Goal: Task Accomplishment & Management: Use online tool/utility

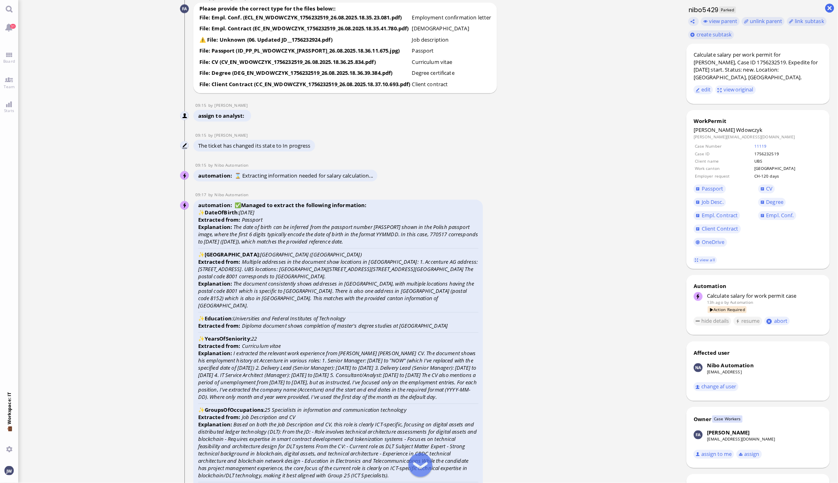
scroll to position [-1922, 0]
click at [709, 185] on span "Passport" at bounding box center [713, 188] width 22 height 7
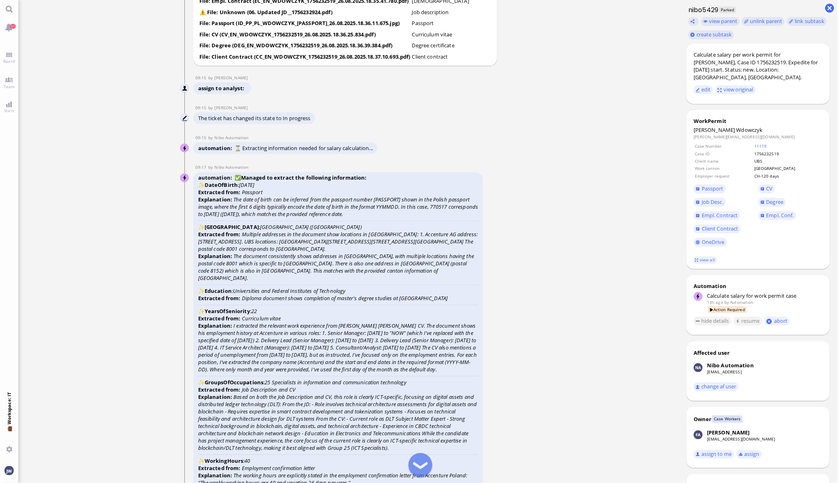
scroll to position [-1821, 0]
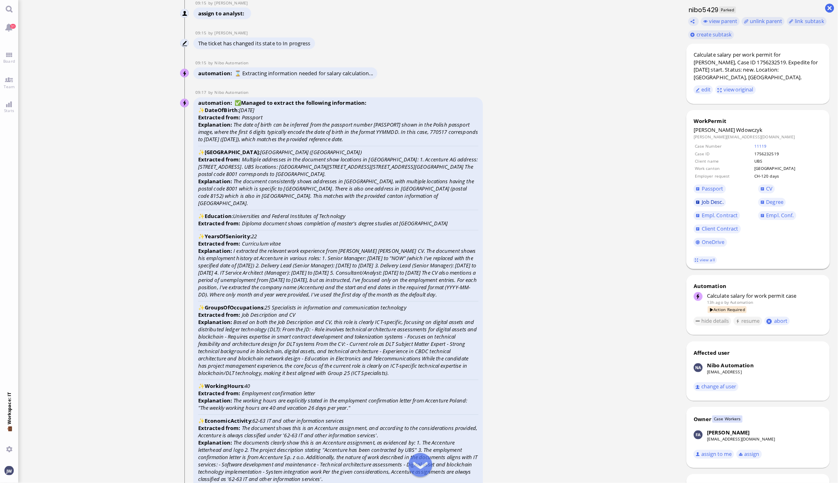
click at [716, 198] on span "Job Desc." at bounding box center [713, 201] width 22 height 7
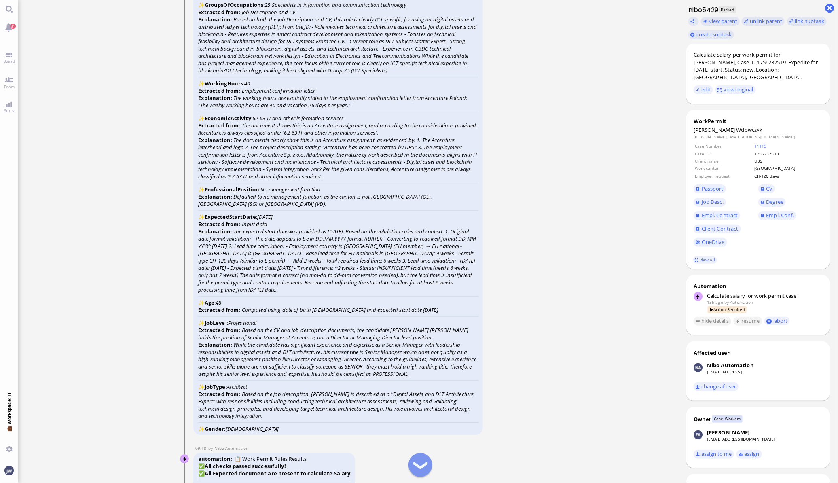
scroll to position [-1517, 0]
click at [769, 212] on span "Empl. Conf." at bounding box center [781, 215] width 28 height 7
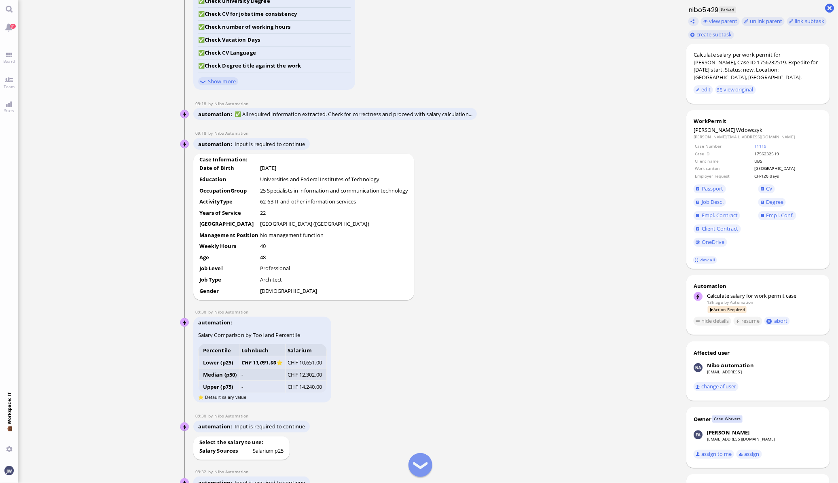
scroll to position [-860, 0]
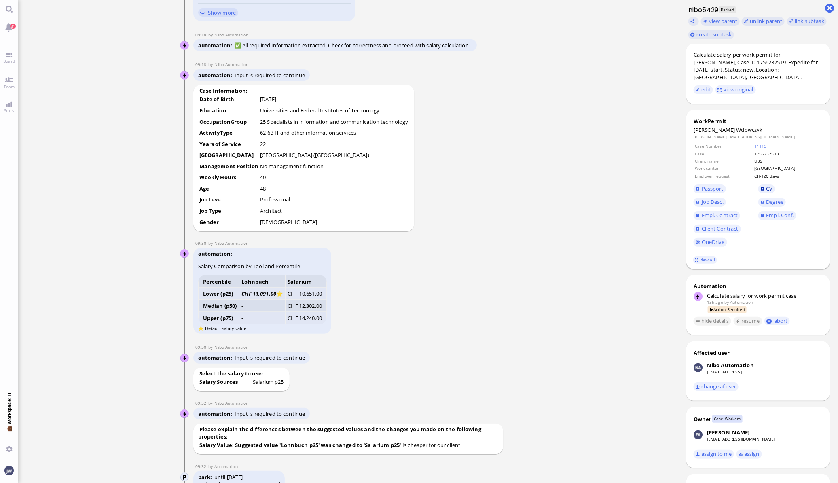
click at [770, 185] on span "CV" at bounding box center [770, 188] width 6 height 7
click at [716, 198] on span "Job Desc." at bounding box center [713, 201] width 22 height 7
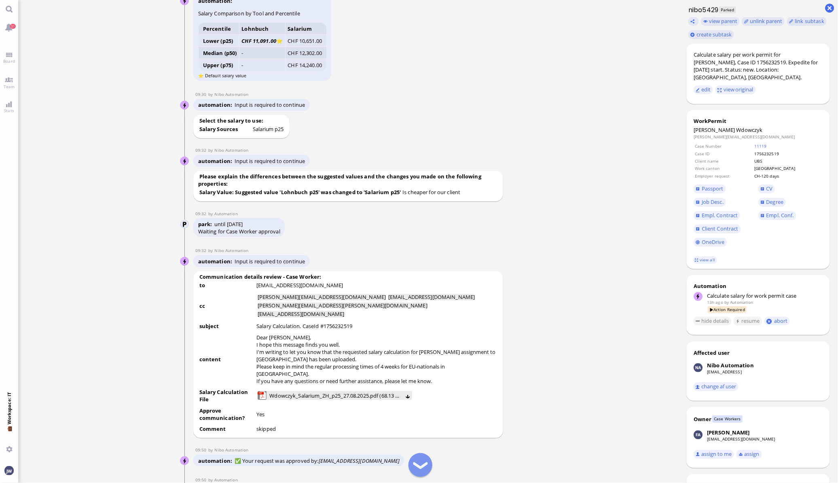
scroll to position [-657, 0]
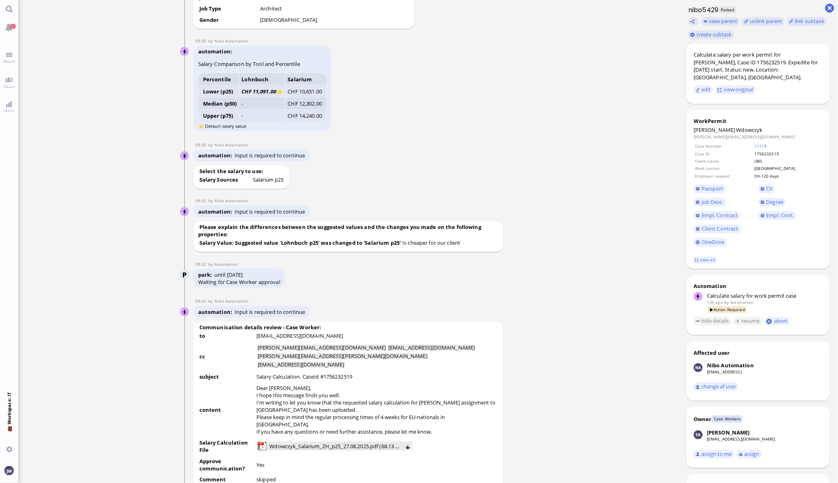
drag, startPoint x: 462, startPoint y: 267, endPoint x: 404, endPoint y: 268, distance: 57.9
click at [404, 246] on runbook-parameter-view "Is cheaper for our client" at bounding box center [432, 242] width 58 height 7
drag, startPoint x: 404, startPoint y: 268, endPoint x: 396, endPoint y: 283, distance: 17.0
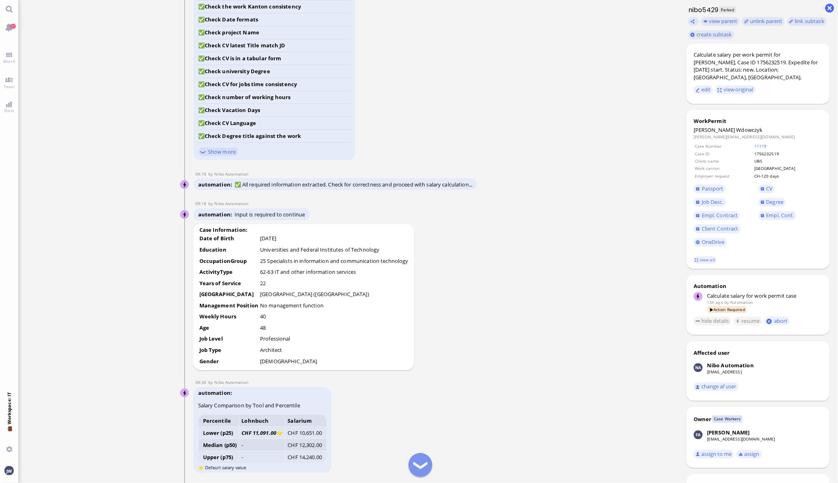
scroll to position [-961, 0]
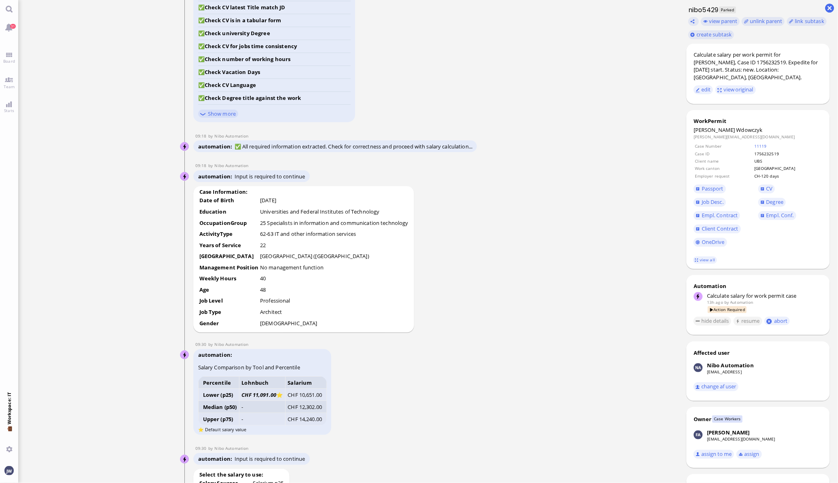
click at [272, 316] on runbook-parameter-view "Architect" at bounding box center [271, 311] width 22 height 7
drag, startPoint x: 272, startPoint y: 336, endPoint x: 292, endPoint y: 337, distance: 19.9
click at [292, 318] on td "Architect" at bounding box center [334, 313] width 149 height 11
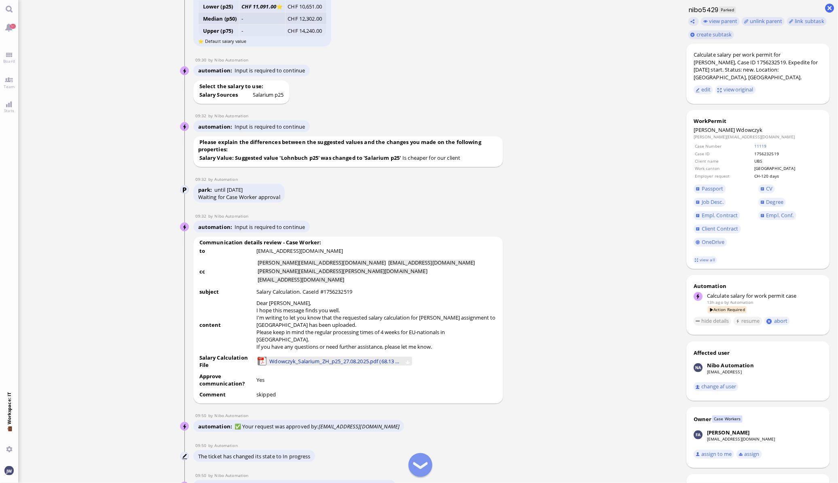
scroll to position [-556, 0]
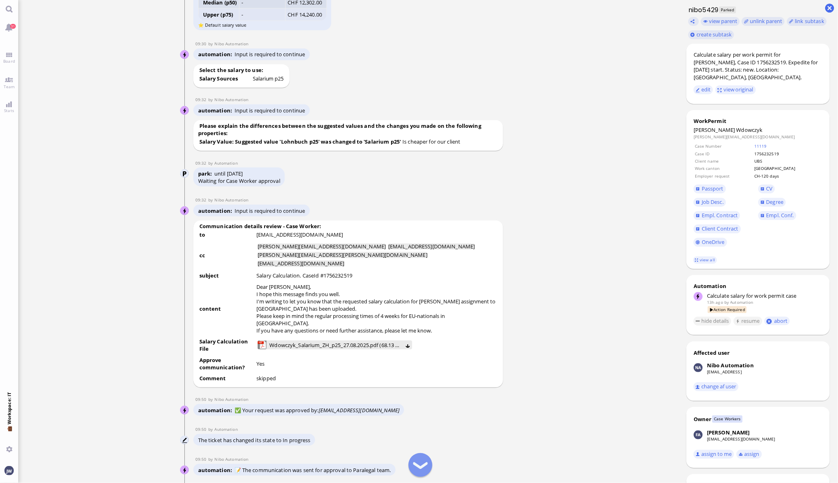
click at [491, 388] on div "Communication details review - Case Worker: to [EMAIL_ADDRESS][DOMAIN_NAME] cc …" at bounding box center [348, 305] width 310 height 168
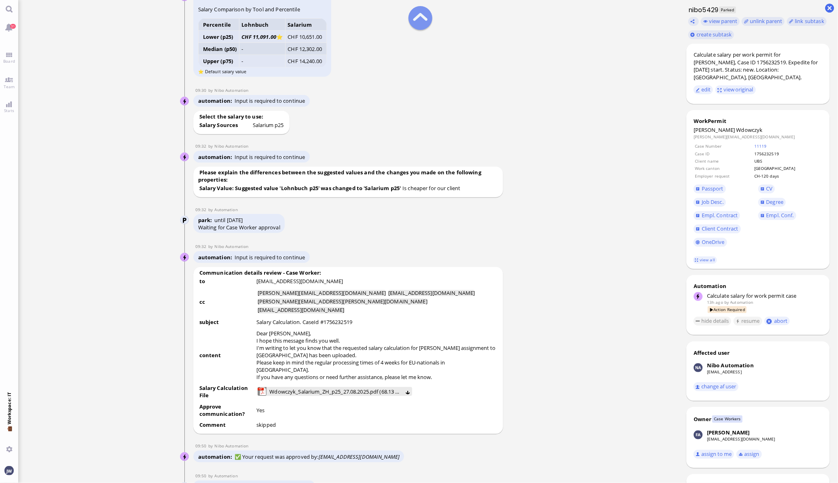
scroll to position [-708, 0]
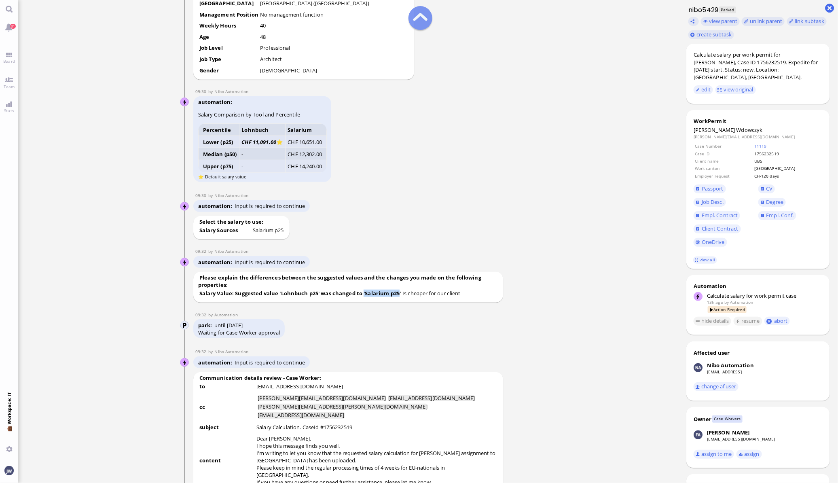
drag, startPoint x: 401, startPoint y: 316, endPoint x: 364, endPoint y: 319, distance: 37.0
click at [364, 300] on td "Salary Value: Suggested value 'Lohnbuch p25' was changed to 'Salarium p25'" at bounding box center [300, 294] width 203 height 11
drag, startPoint x: 364, startPoint y: 319, endPoint x: 380, endPoint y: 339, distance: 26.2
click at [380, 318] on div "09:32 by Automation" at bounding box center [337, 315] width 289 height 6
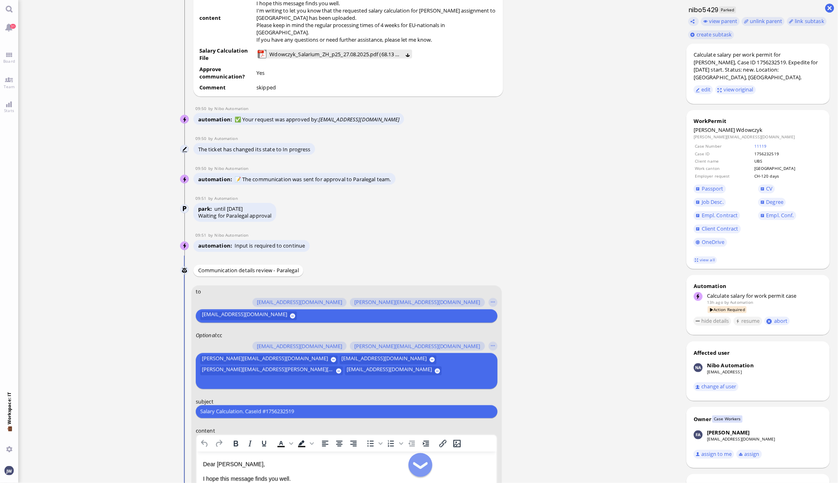
scroll to position [-101, 0]
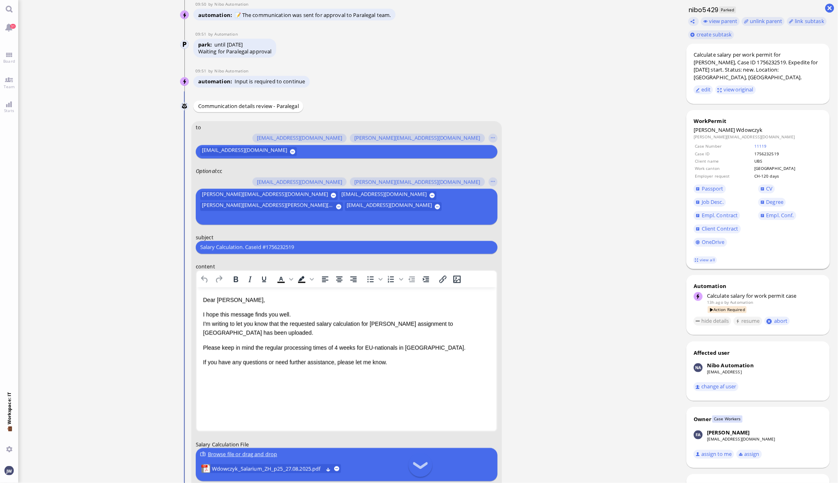
click at [737, 126] on span "Wdowczyk" at bounding box center [750, 129] width 26 height 7
copy span "Wdowczyk"
click at [601, 463] on ticket "[DATE] 20:34 by Automation Automation Calculate eligible salary for work permit…" at bounding box center [348, 241] width 660 height 483
click at [261, 244] on input "Salary Calculation. CaseId #1756232519" at bounding box center [346, 247] width 293 height 8
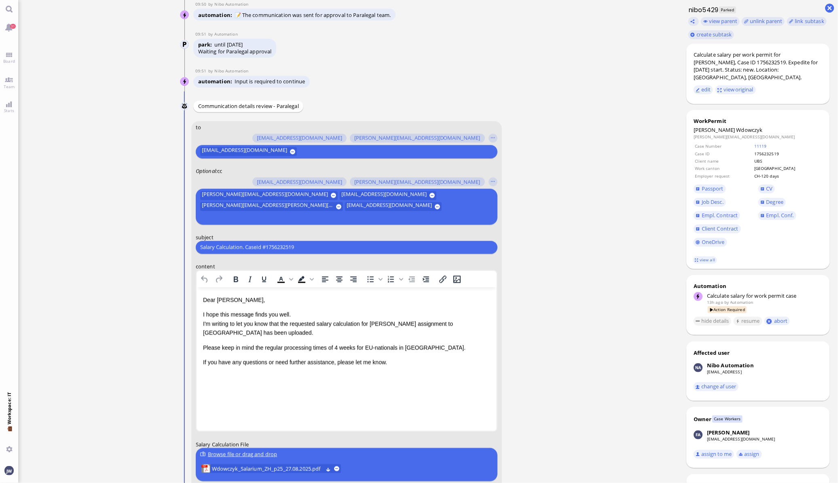
paste input "PazPerTout new case: [PERSON_NAME] (1756232519 / 10056502), Employer Request: C…"
type input "PazPerTout new case: [PERSON_NAME] (1756232519 / 10056502), Employer Request: C…"
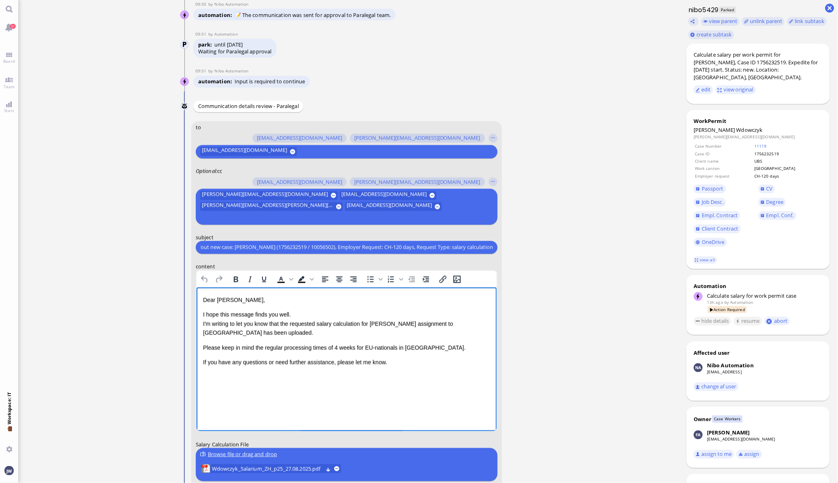
scroll to position [0, 0]
click at [420, 368] on html "Dear [PERSON_NAME], I hope this message finds you well. I'm writing to let you …" at bounding box center [346, 330] width 300 height 87
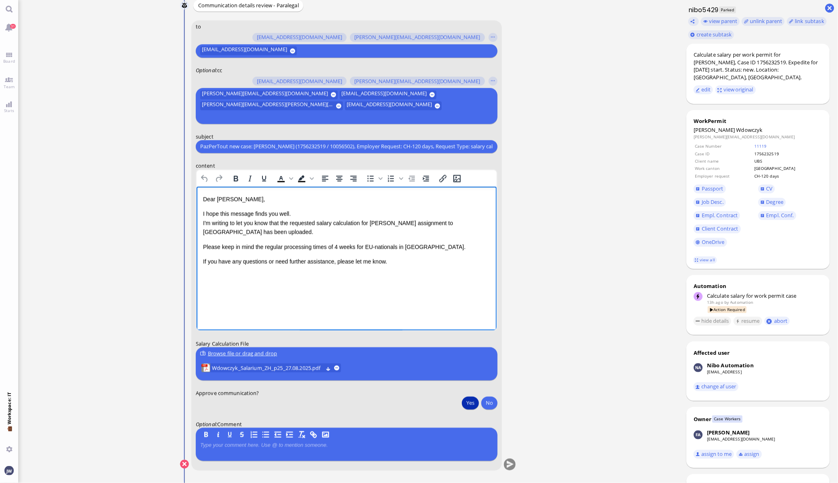
click at [467, 403] on button "Yes" at bounding box center [470, 402] width 17 height 13
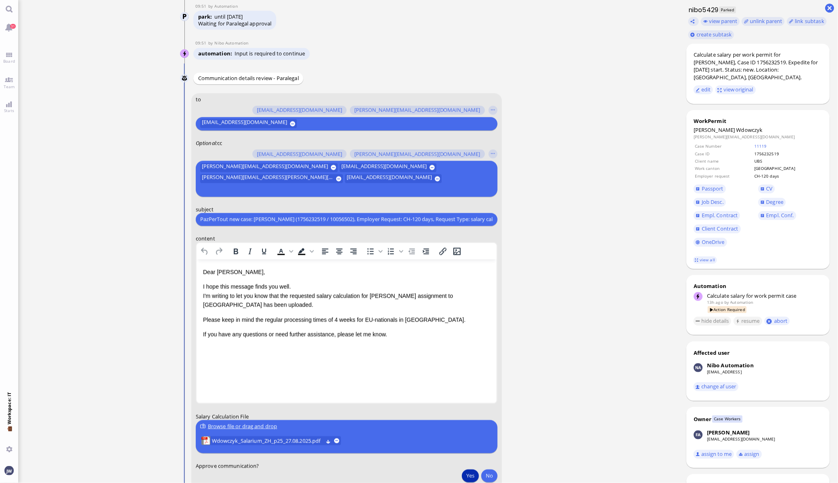
scroll to position [-101, 0]
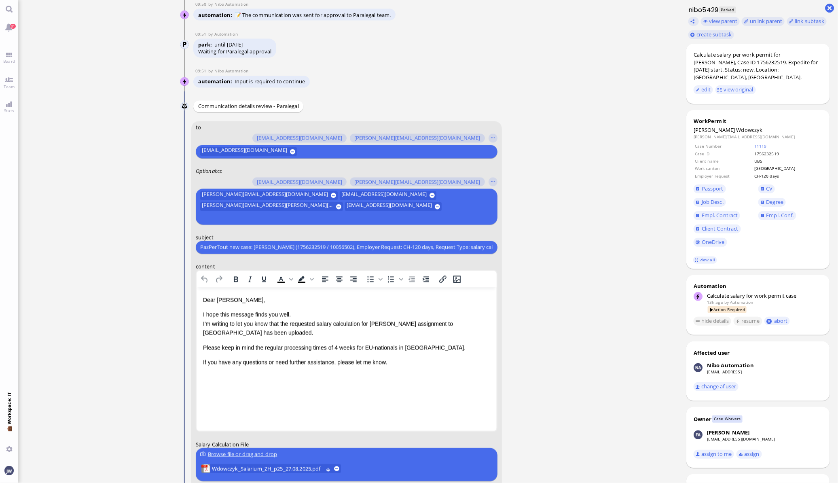
type button "true"
click at [641, 343] on ticket "[DATE] 20:34 by Automation Automation Calculate eligible salary for work permit…" at bounding box center [348, 241] width 660 height 483
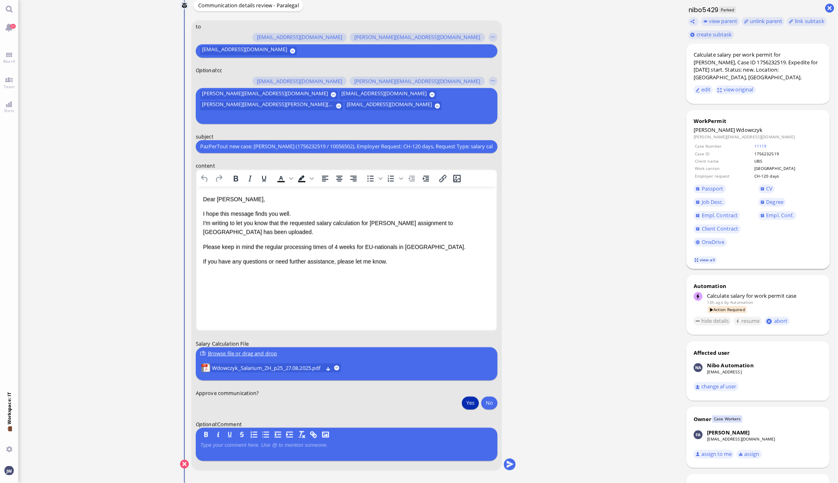
click at [709, 257] on link "view all" at bounding box center [705, 260] width 23 height 7
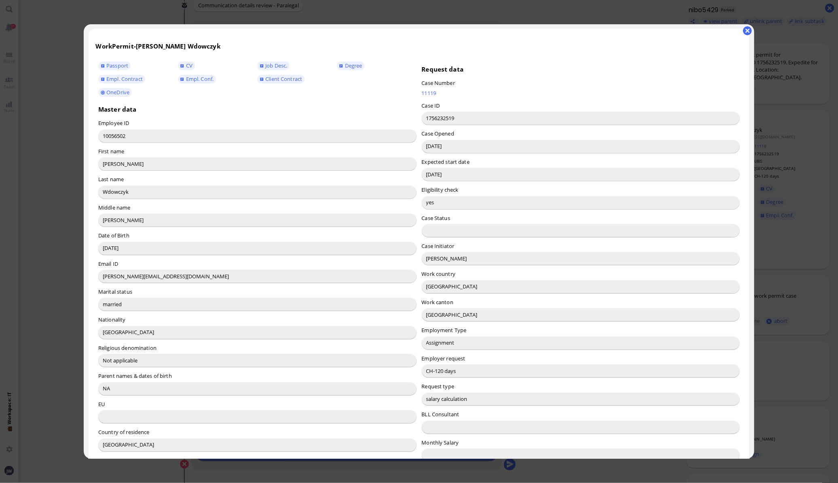
click at [747, 30] on button "button" at bounding box center [747, 30] width 9 height 9
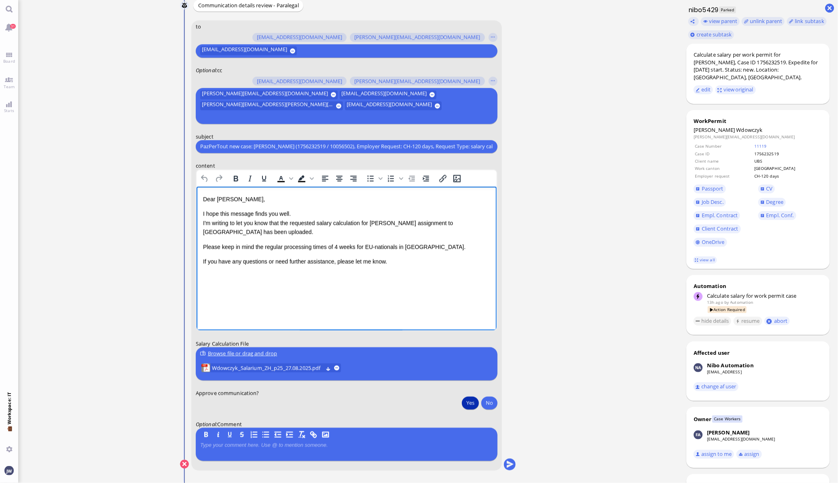
drag, startPoint x: 426, startPoint y: 248, endPoint x: 436, endPoint y: 248, distance: 9.7
click at [426, 248] on p "Please keep in mind the regular processing times of 4 weeks for EU-nationals in…" at bounding box center [346, 246] width 287 height 9
click at [423, 245] on p "Please keep in mind the regular processing times of 4 weeks for EU-nationals in…" at bounding box center [346, 246] width 287 height 9
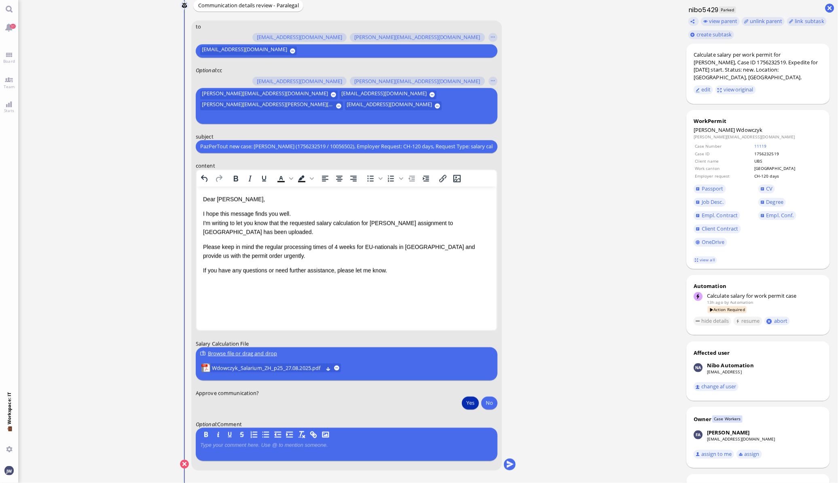
click at [245, 446] on p at bounding box center [346, 445] width 293 height 6
click at [275, 445] on p "JD hat nur ACN Adressen, erwöhnt aber auch" at bounding box center [346, 445] width 293 height 6
click at [333, 446] on p "JD hat nur ACN Adressen, erwähnt aber auch" at bounding box center [346, 445] width 293 height 6
click at [777, 198] on span "Degree" at bounding box center [775, 201] width 17 height 7
click at [510, 461] on button "submit" at bounding box center [510, 464] width 12 height 12
